Goal: Information Seeking & Learning: Learn about a topic

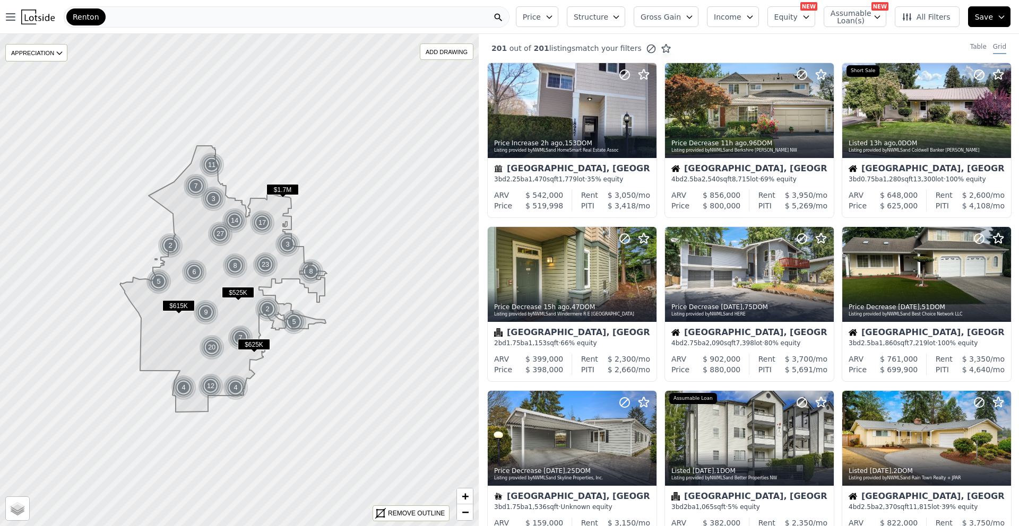
click at [541, 18] on span "Price" at bounding box center [532, 17] width 18 height 11
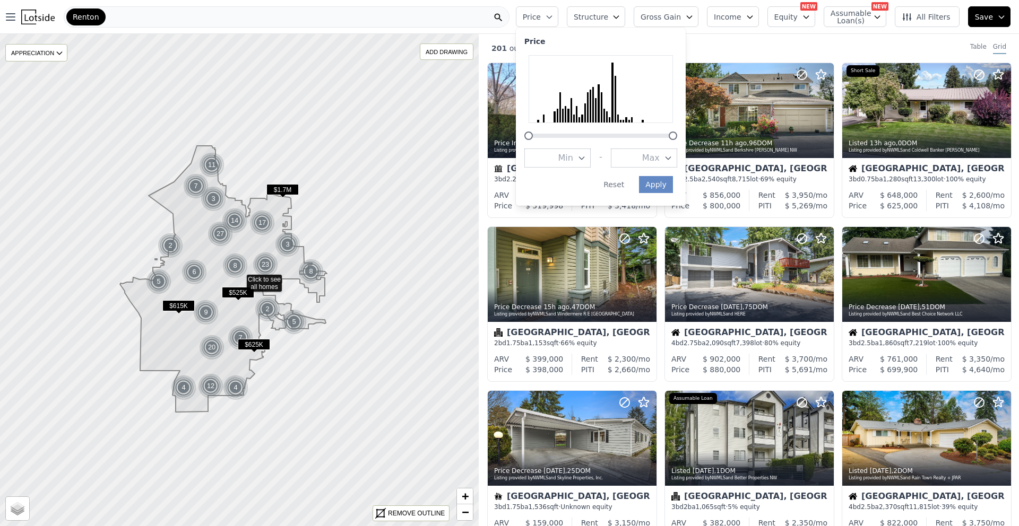
click at [541, 18] on span "Price" at bounding box center [532, 17] width 18 height 11
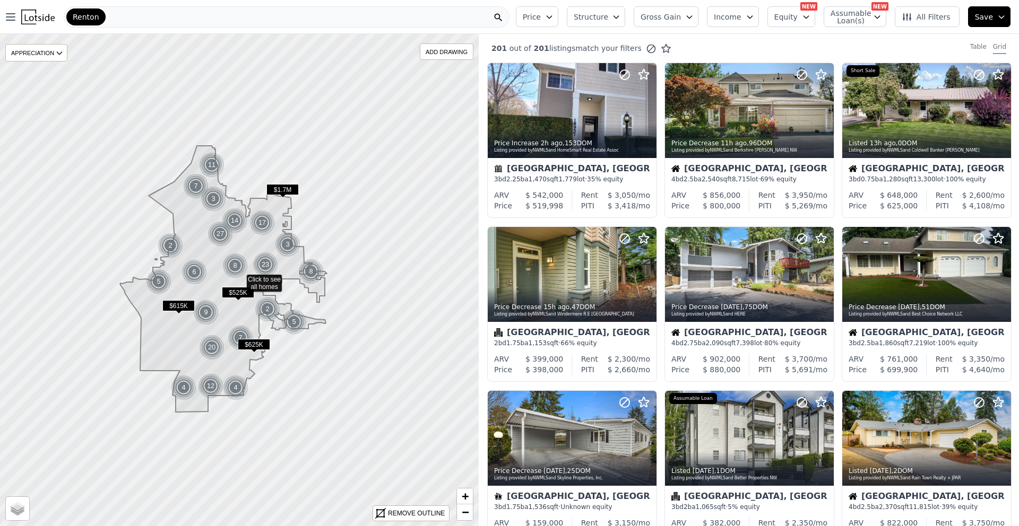
click at [858, 15] on span "Assumable Loan(s)" at bounding box center [847, 17] width 34 height 15
click at [795, 15] on span "Equity" at bounding box center [785, 17] width 23 height 11
click at [732, 15] on span "Income" at bounding box center [728, 17] width 28 height 11
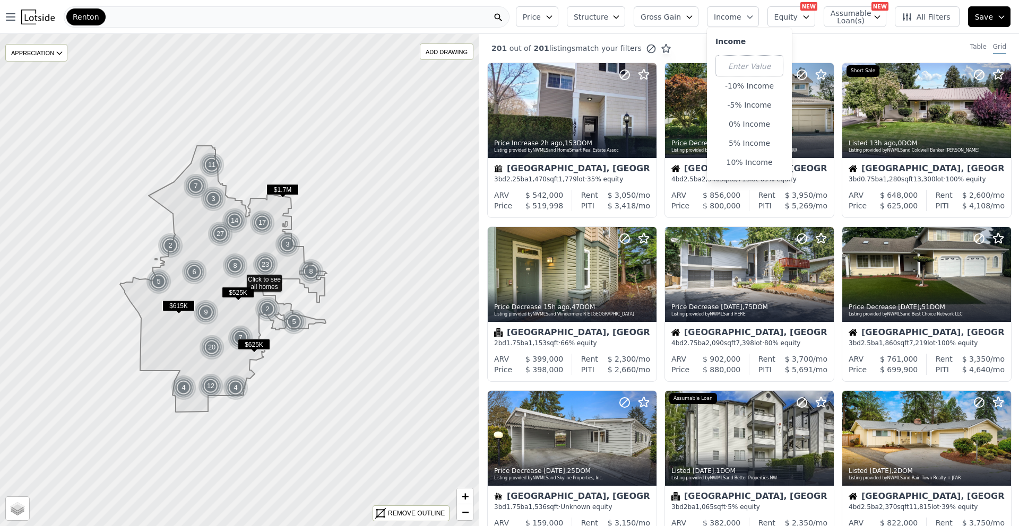
click at [678, 13] on span "Gross Gain" at bounding box center [660, 17] width 40 height 11
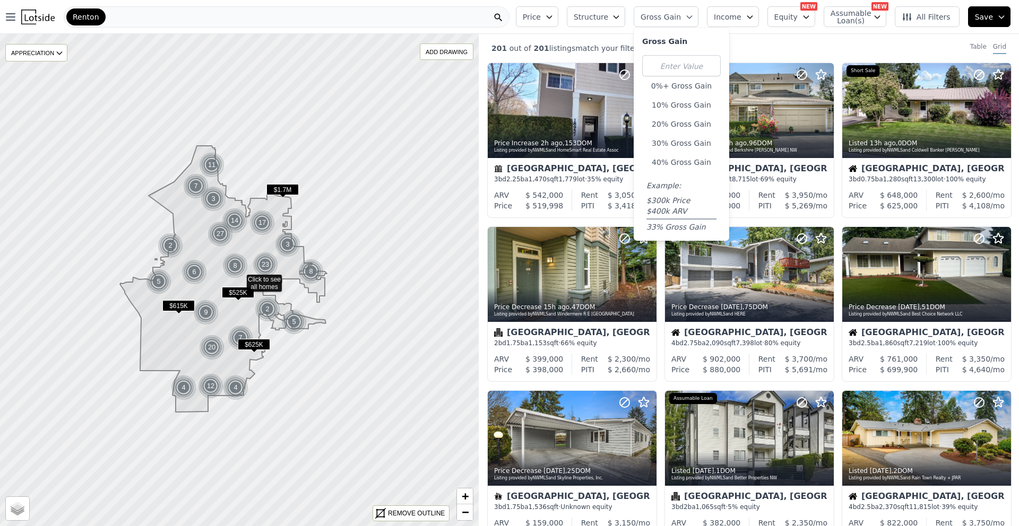
click at [617, 15] on button "Structure" at bounding box center [596, 16] width 58 height 21
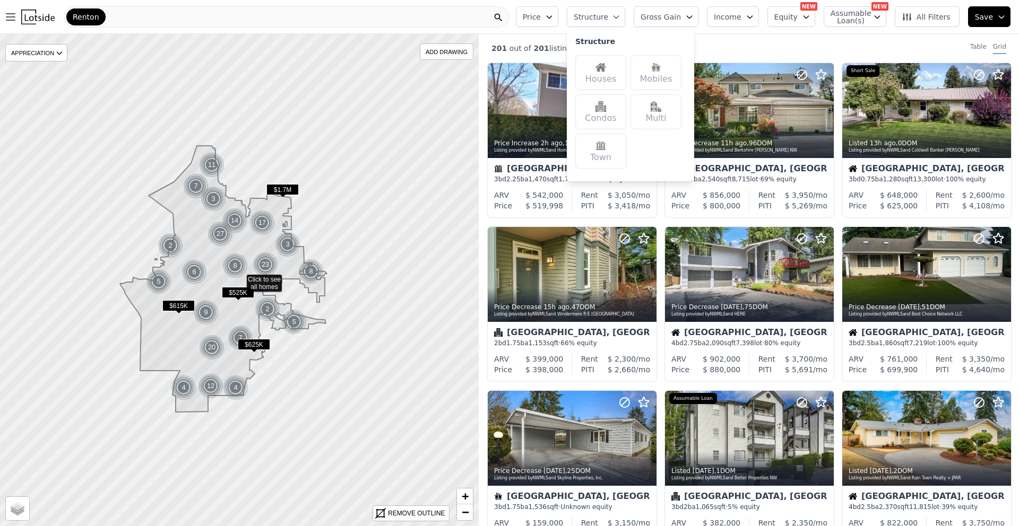
click at [550, 14] on button "Price" at bounding box center [537, 16] width 42 height 21
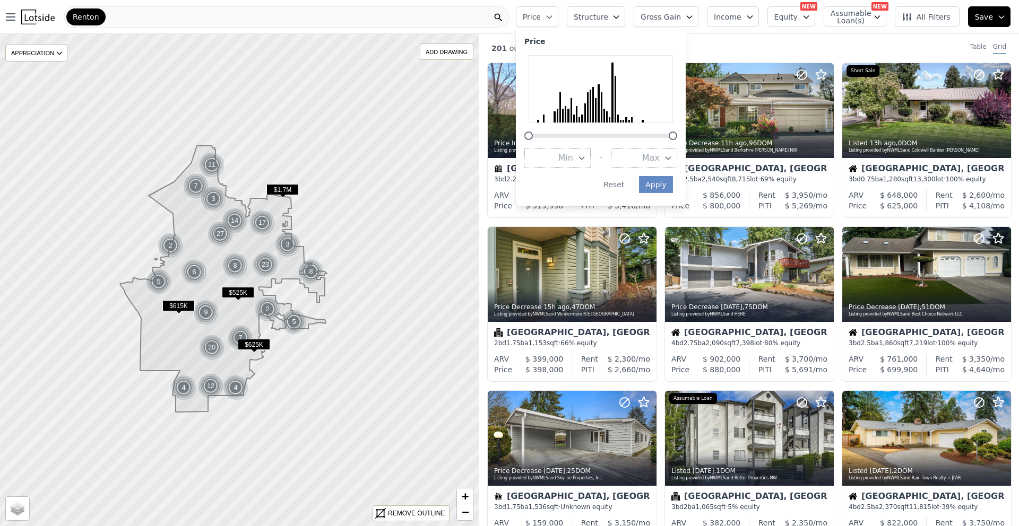
click at [950, 14] on span "All Filters" at bounding box center [926, 17] width 49 height 11
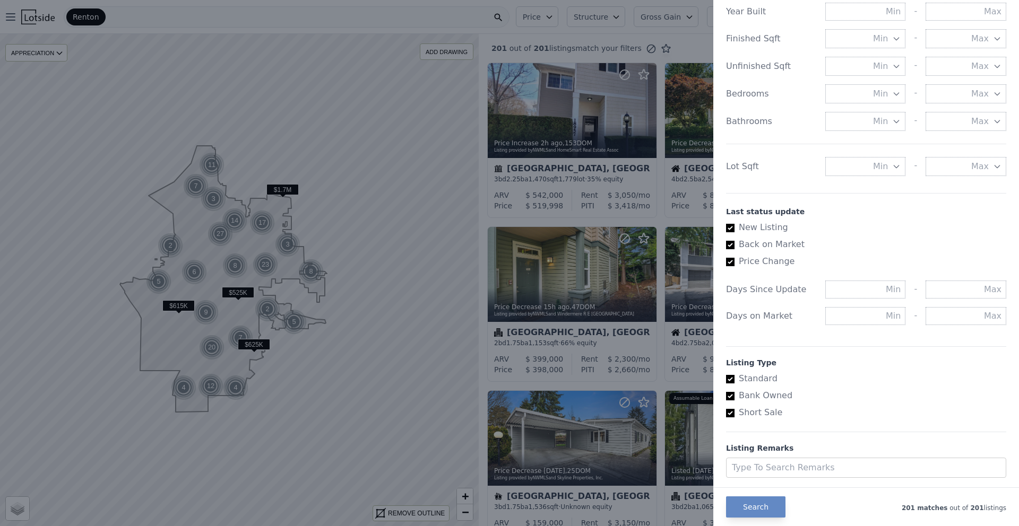
scroll to position [442, 0]
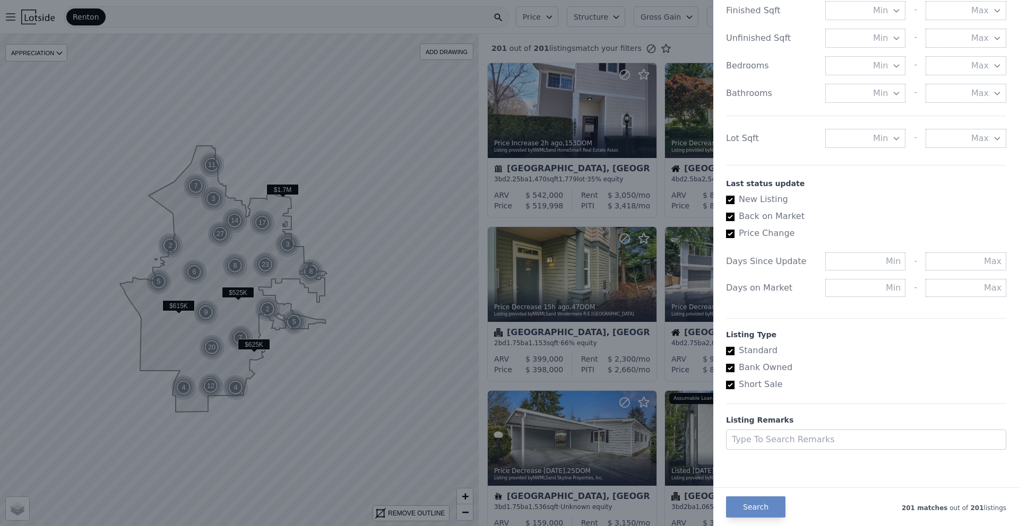
click at [512, 272] on div at bounding box center [509, 263] width 1019 height 526
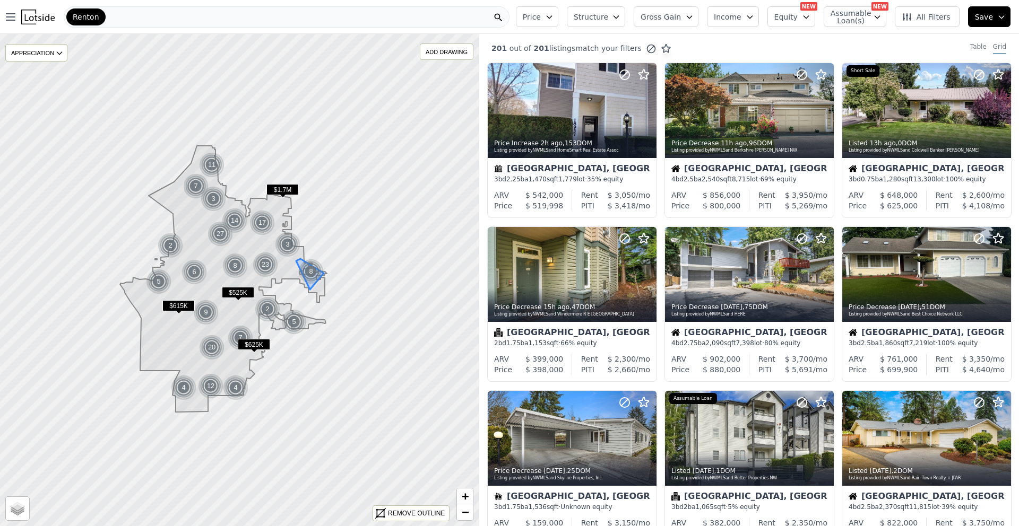
click at [305, 272] on img at bounding box center [311, 271] width 26 height 25
